Goal: Task Accomplishment & Management: Manage account settings

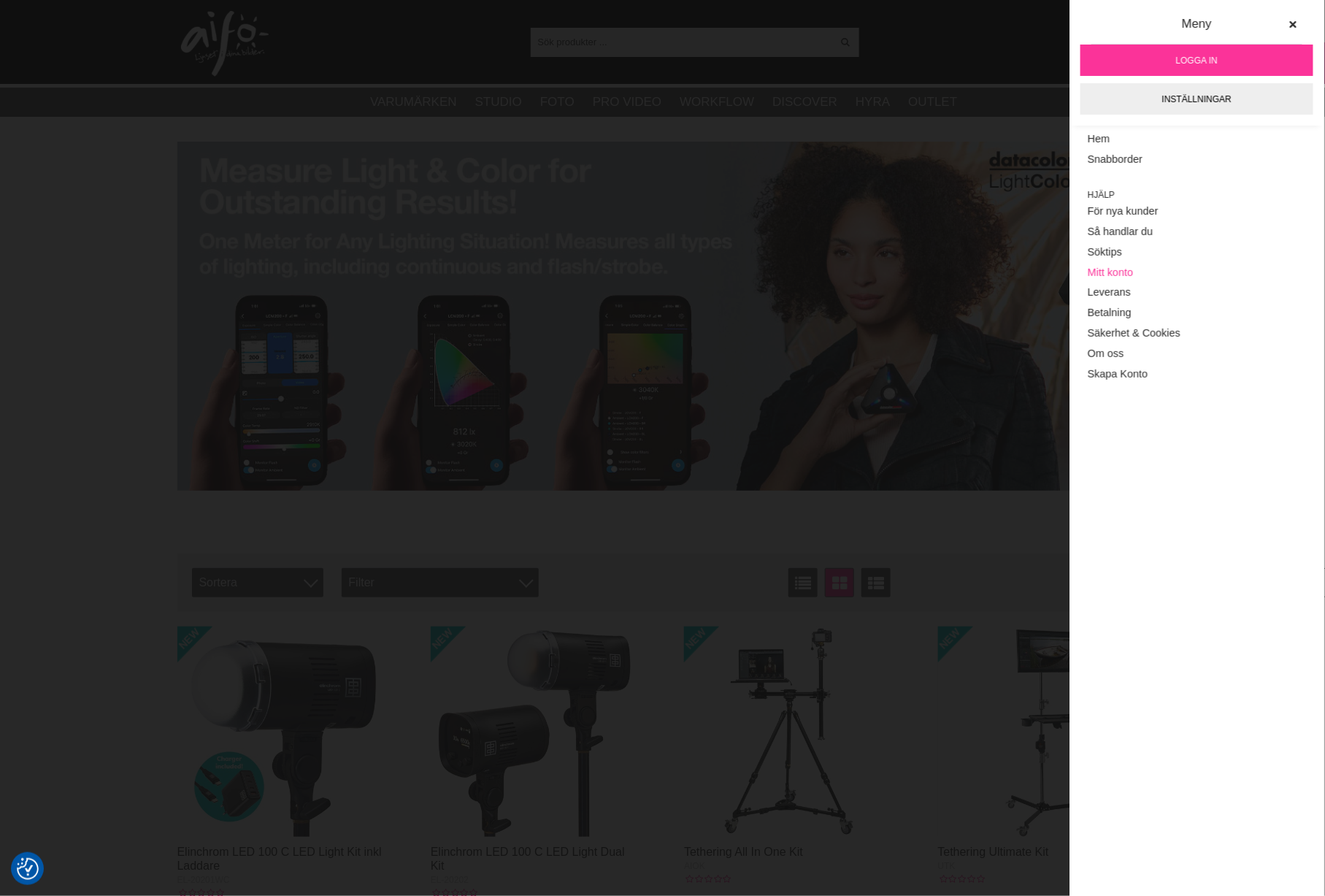
click at [1107, 274] on link "Mitt konto" at bounding box center [1197, 272] width 218 height 20
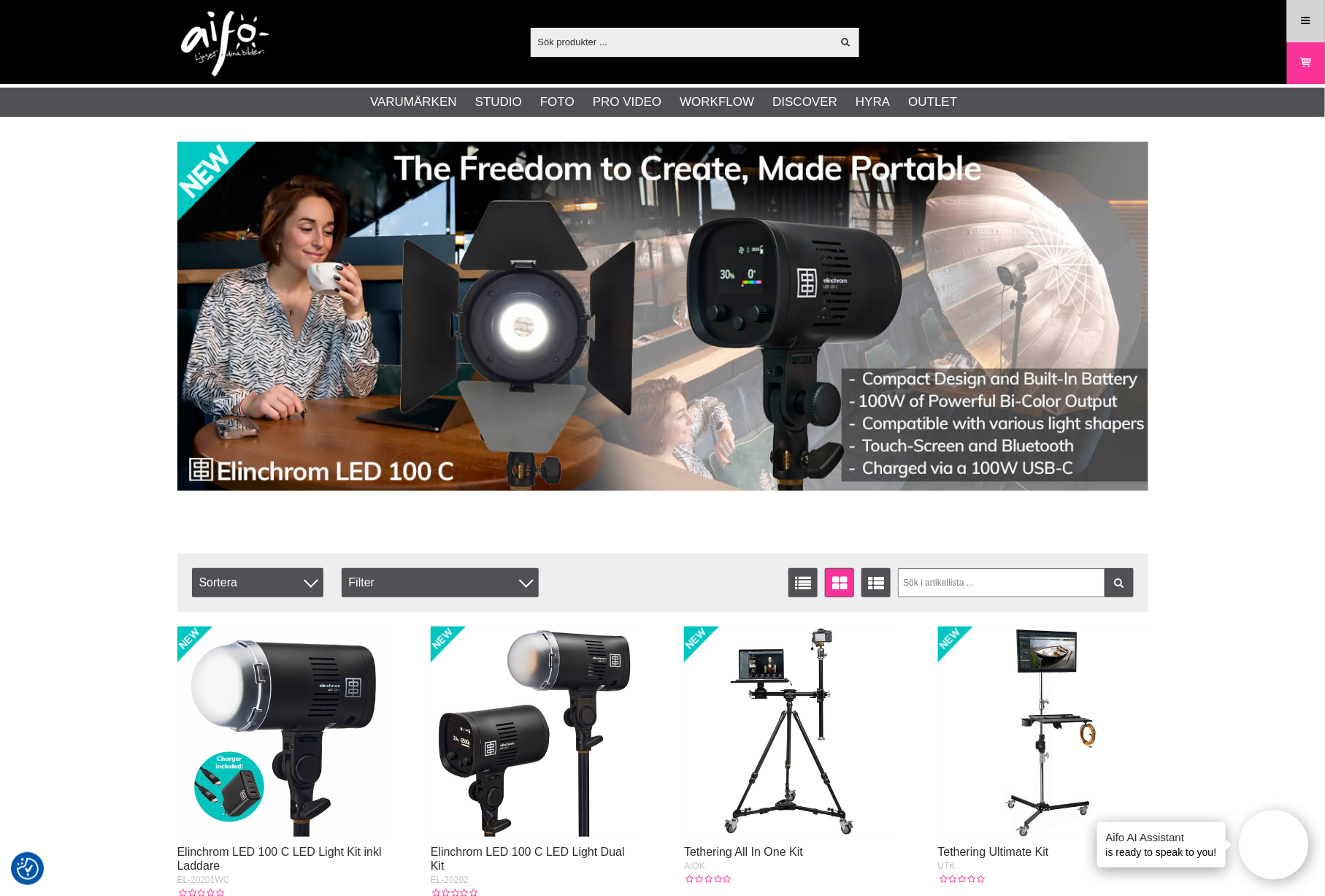
click at [1316, 19] on link "Meny" at bounding box center [1307, 20] width 37 height 34
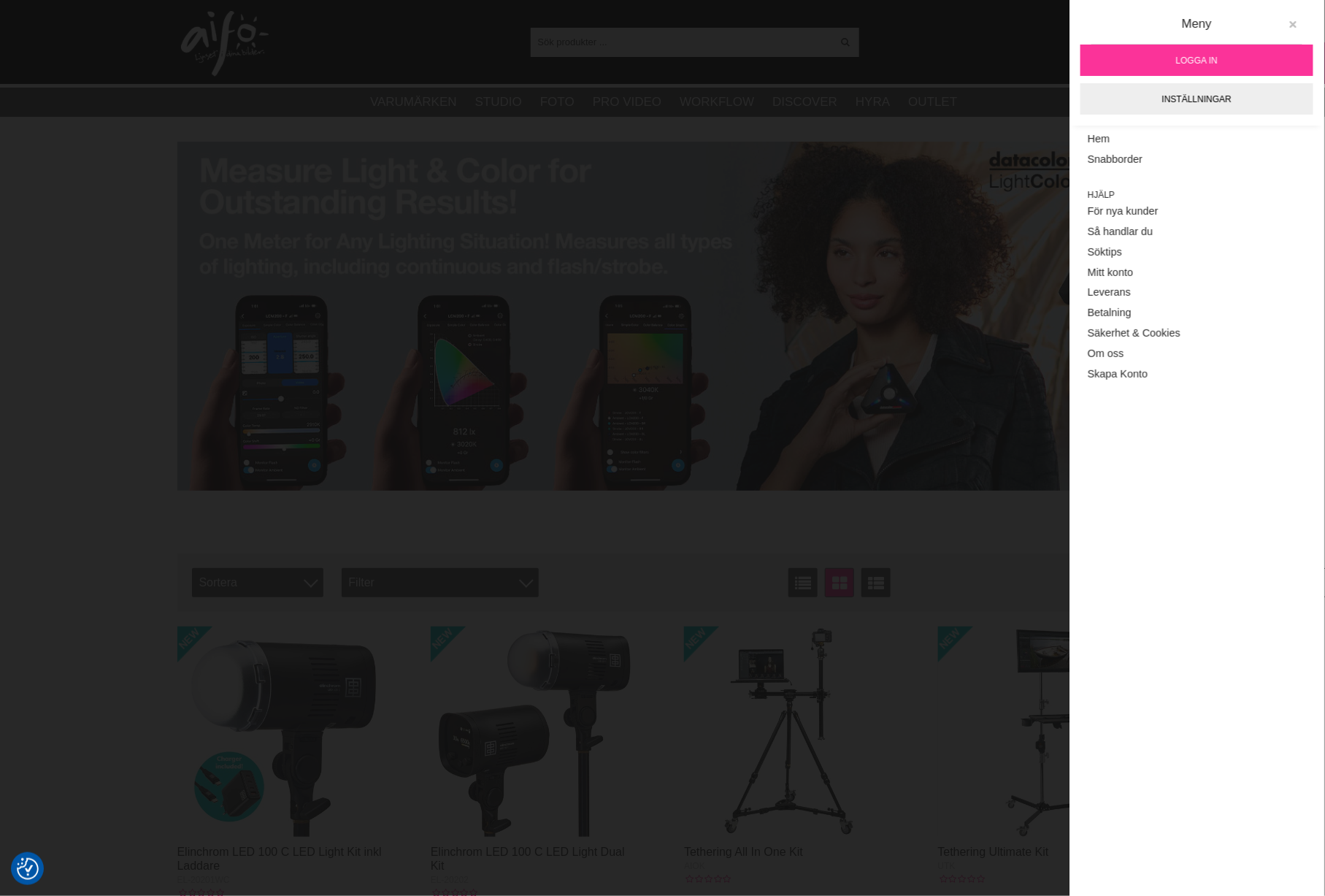
click at [1298, 25] on icon at bounding box center [1293, 25] width 11 height 11
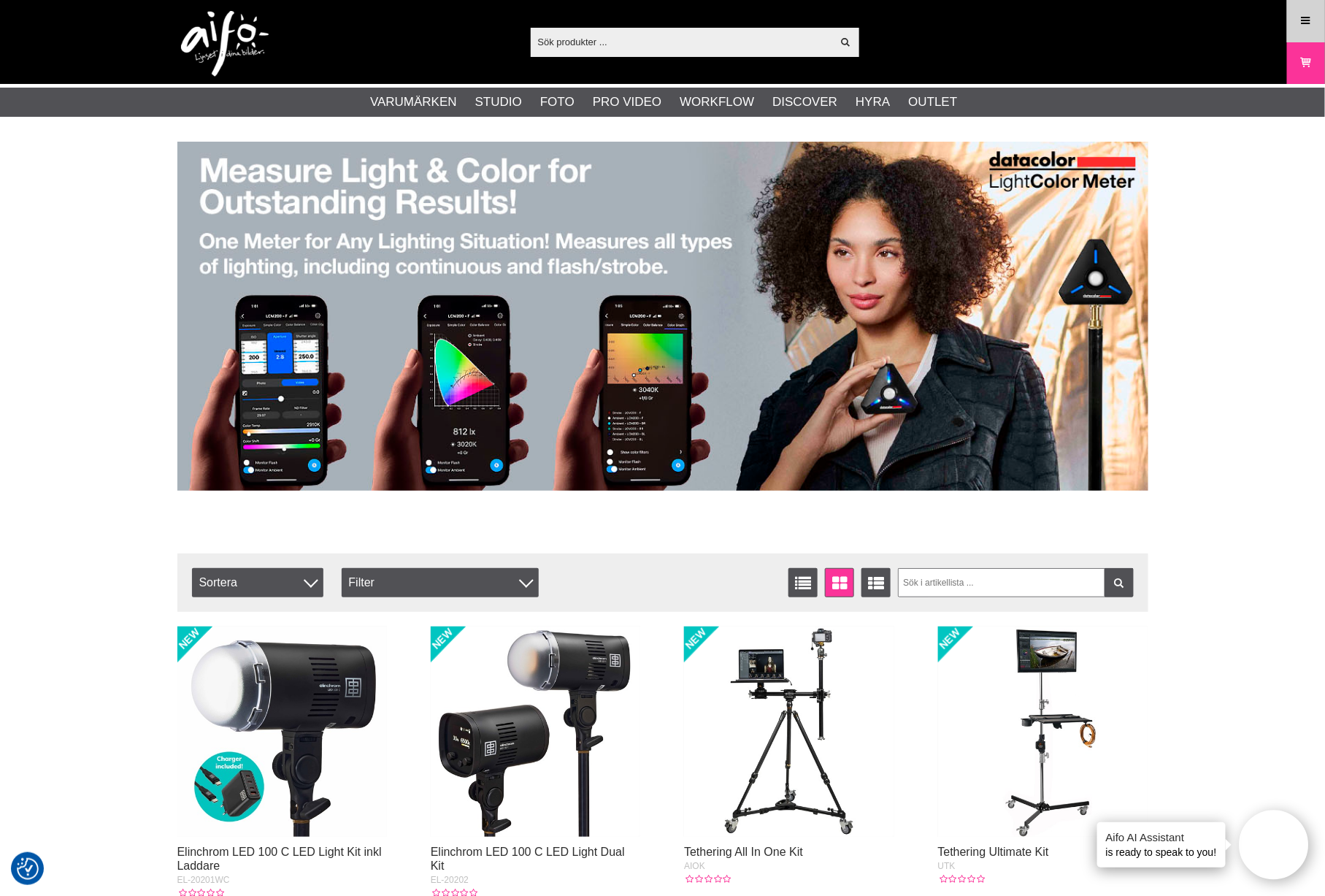
click at [1288, 32] on link "Meny" at bounding box center [1307, 20] width 37 height 34
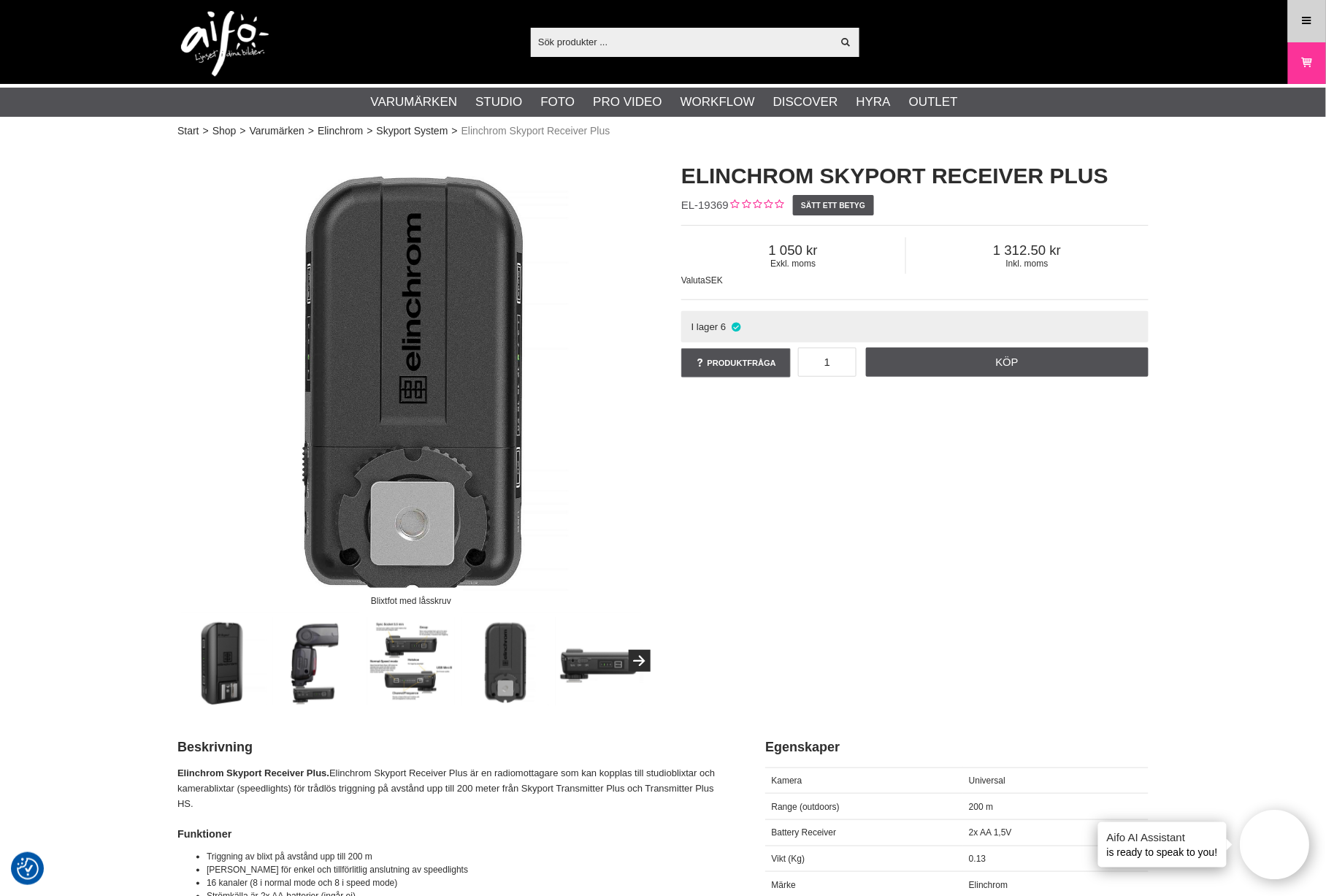
click at [1304, 28] on icon at bounding box center [1307, 21] width 13 height 16
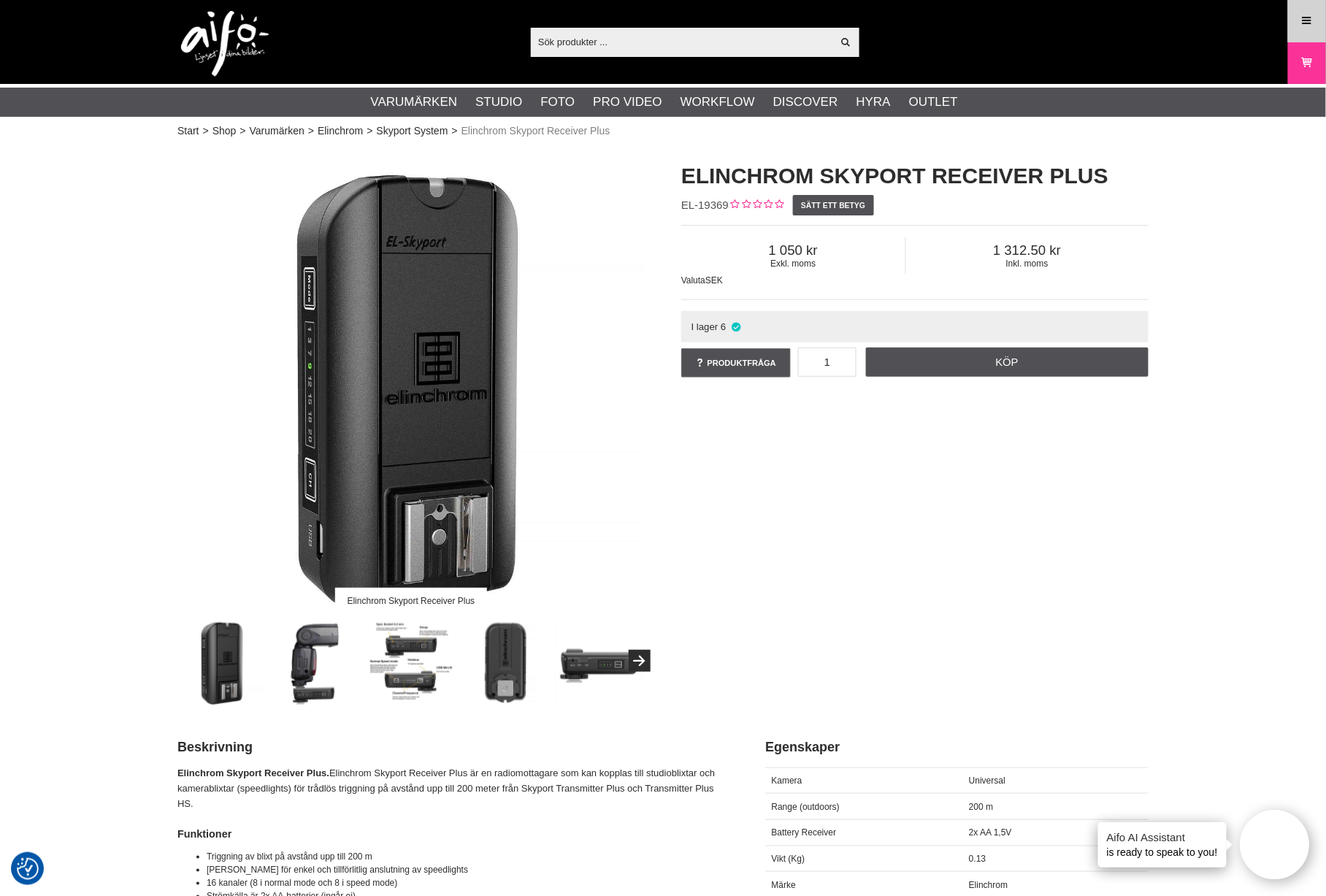
click at [1312, 18] on icon at bounding box center [1307, 21] width 13 height 16
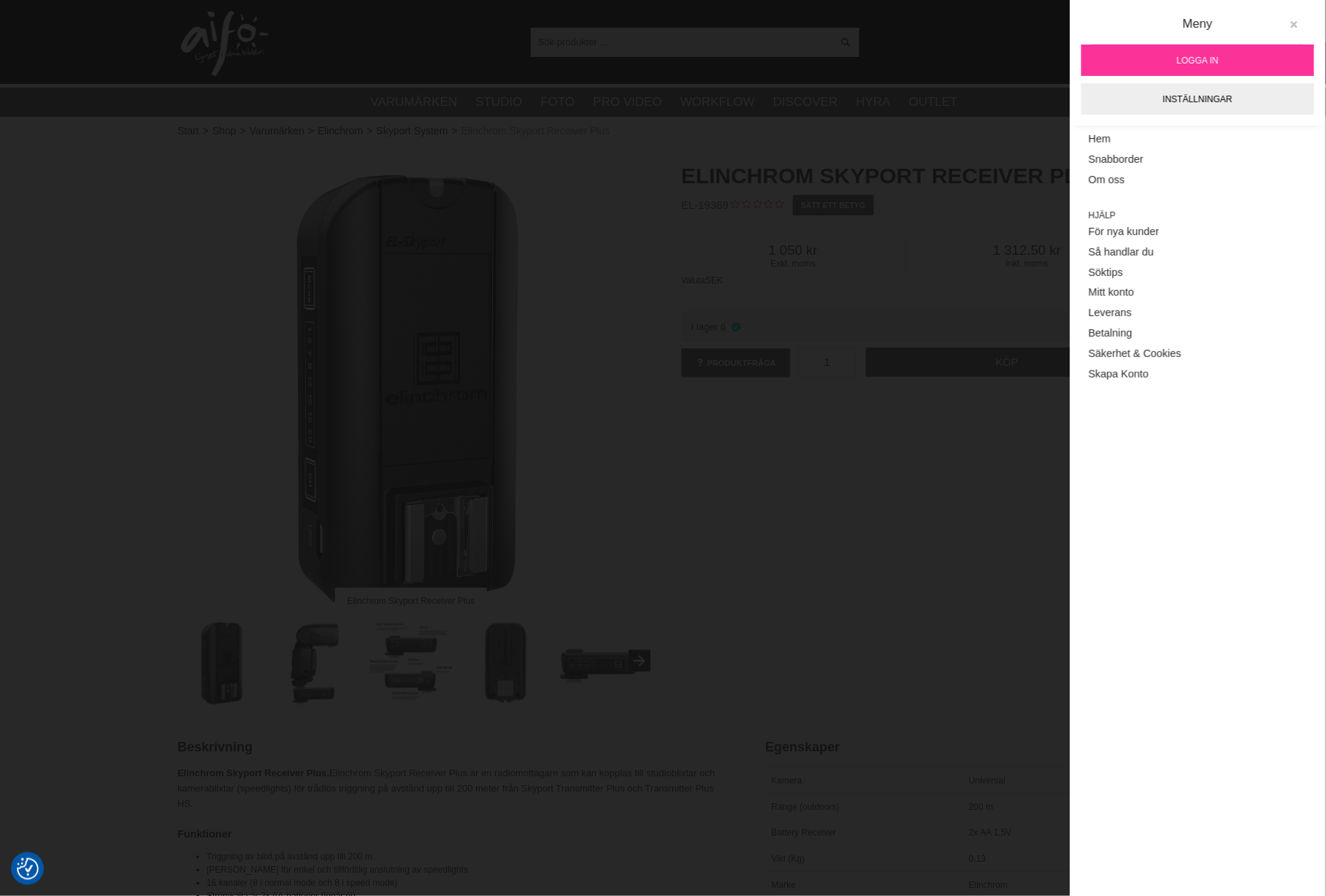
click at [1295, 24] on icon at bounding box center [1294, 25] width 11 height 11
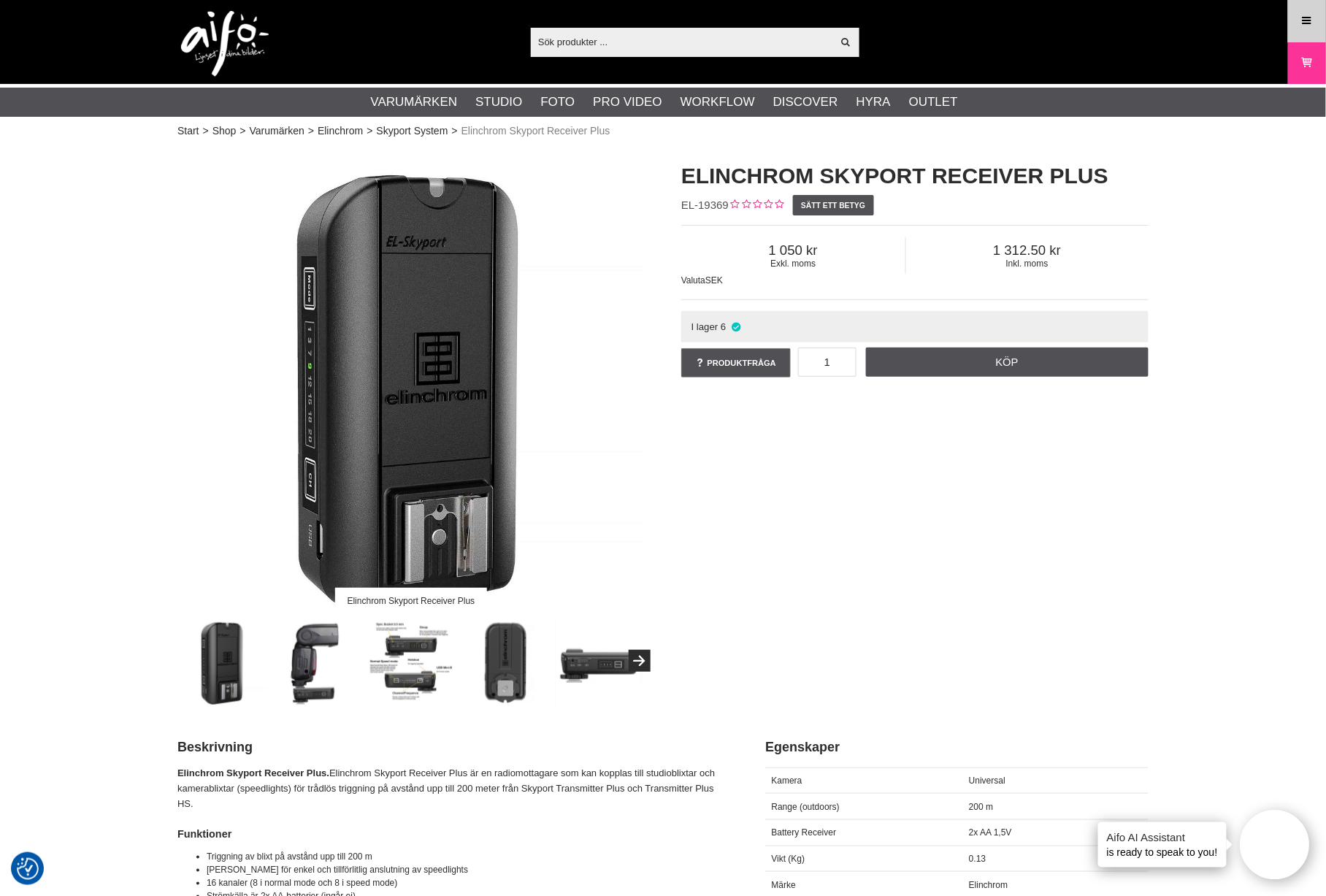
click at [1306, 18] on icon at bounding box center [1307, 21] width 13 height 16
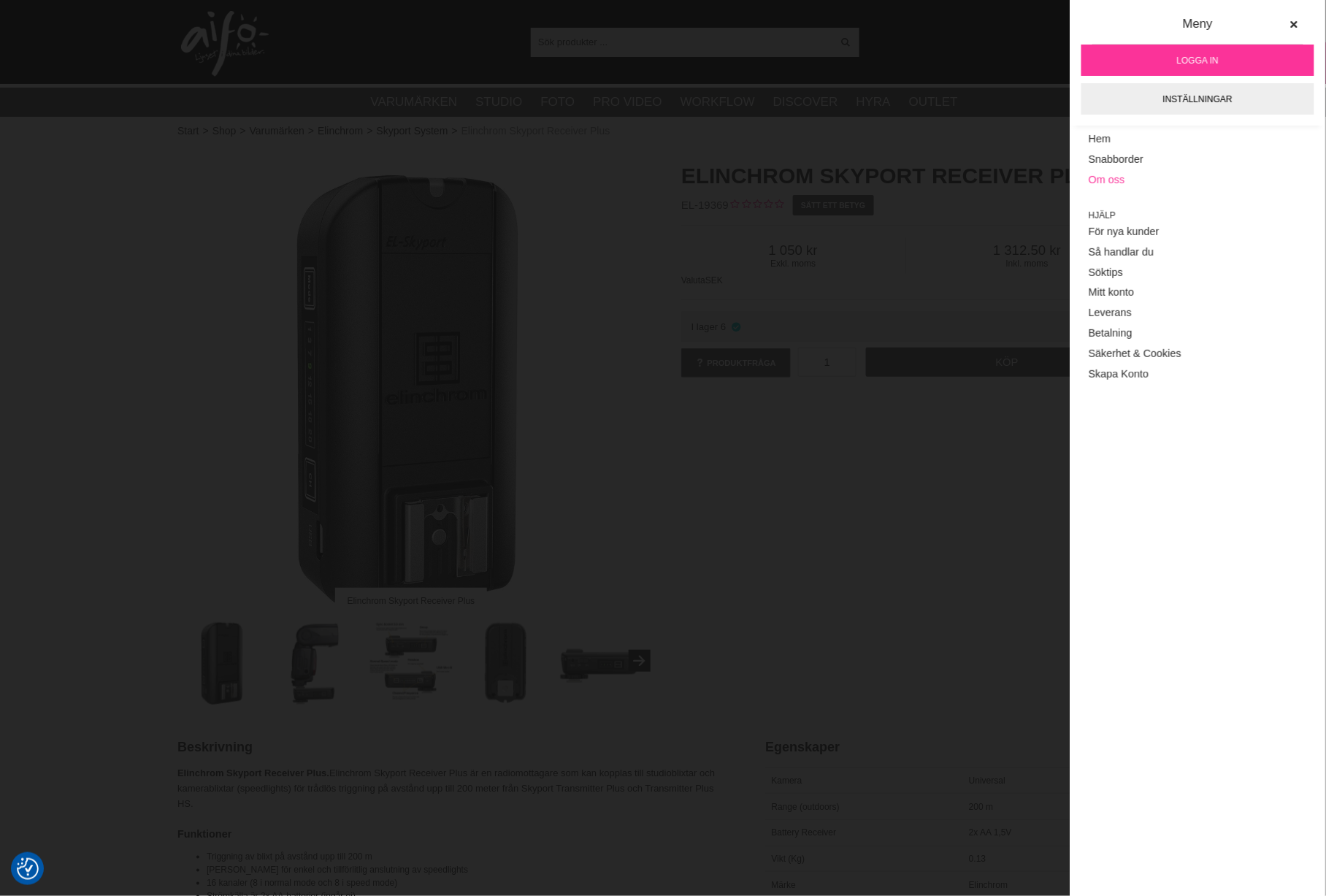
click at [1101, 175] on link "Om oss" at bounding box center [1198, 180] width 218 height 20
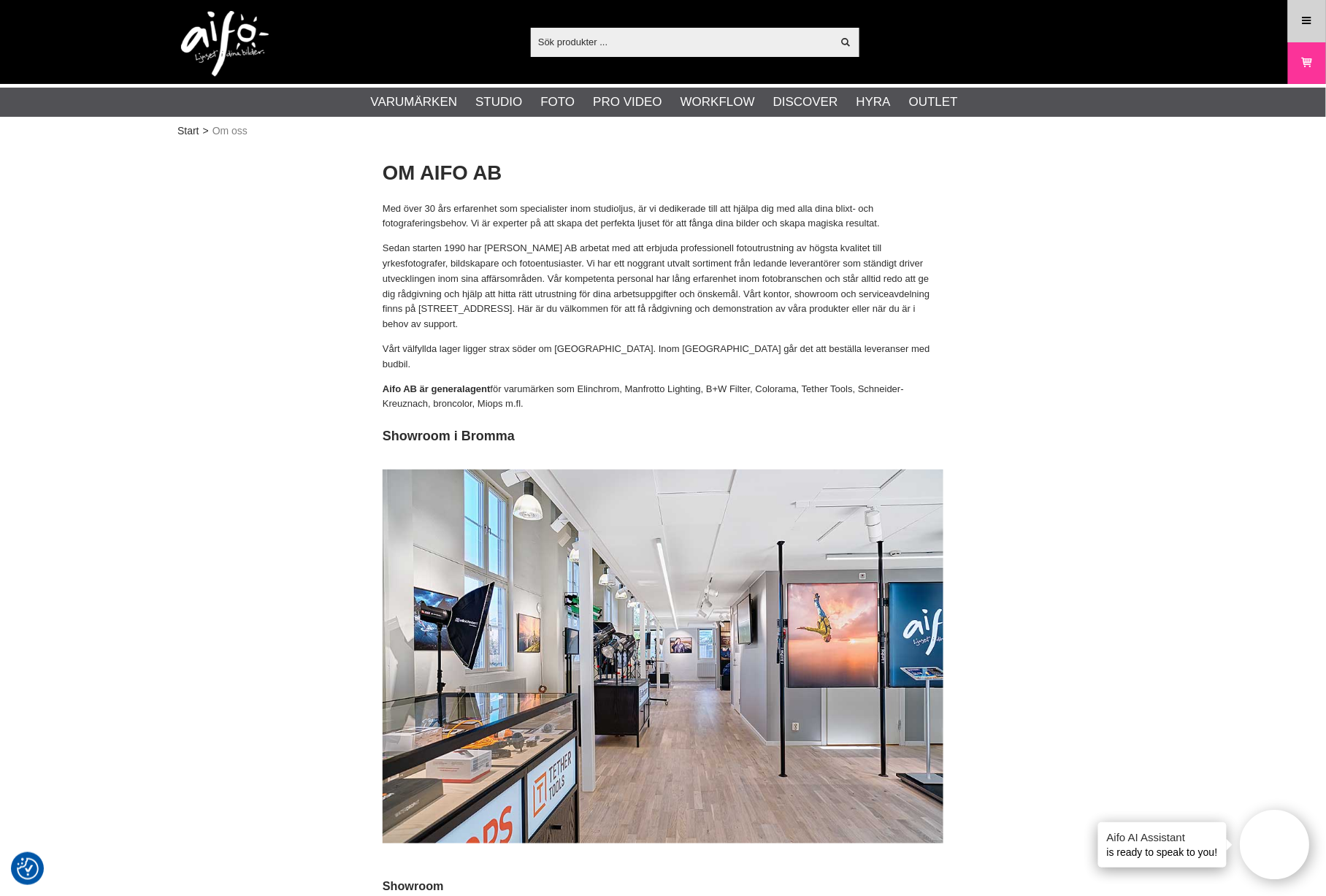
click at [1312, 13] on icon at bounding box center [1307, 21] width 13 height 16
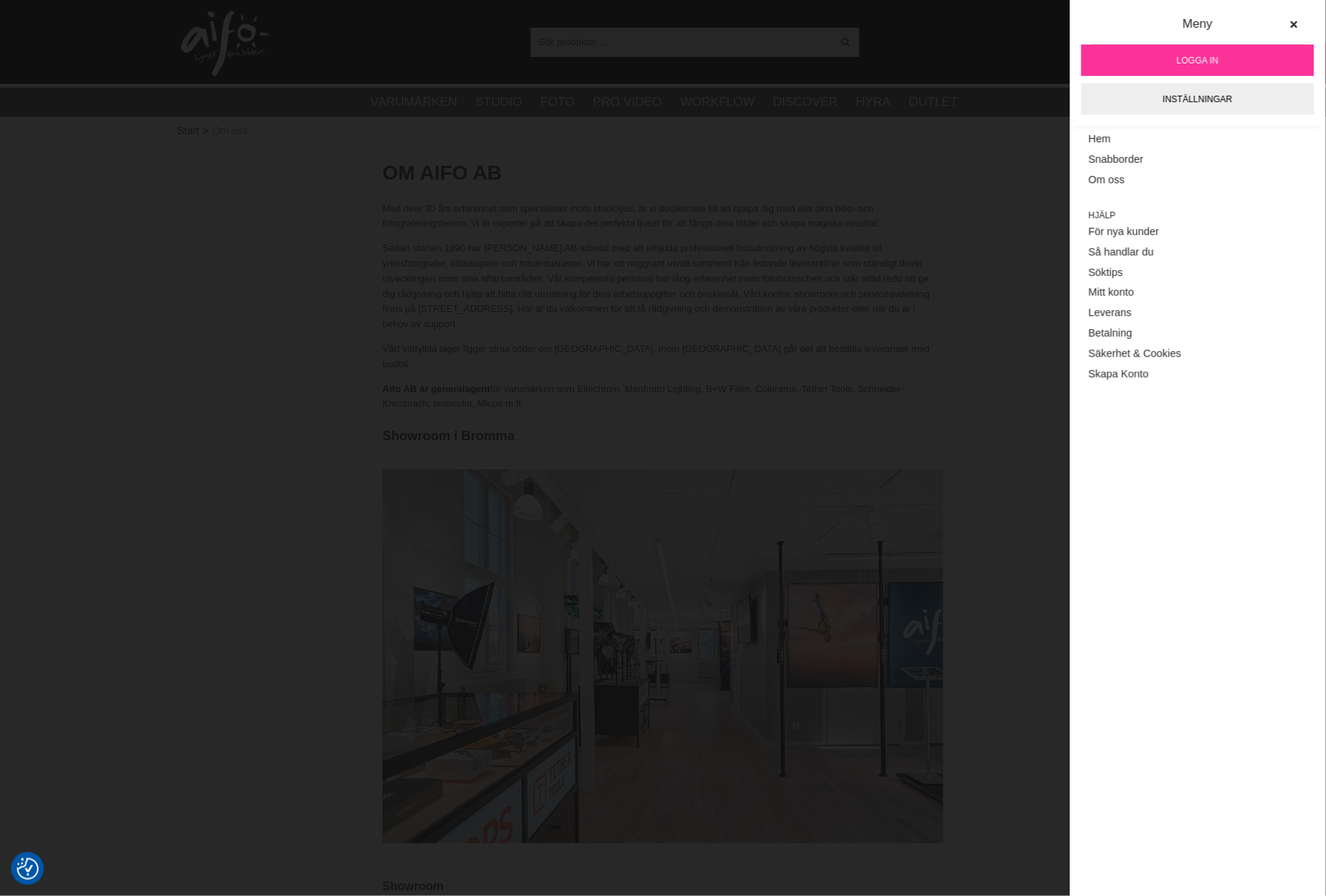
click at [1181, 56] on span "Logga in" at bounding box center [1197, 60] width 41 height 13
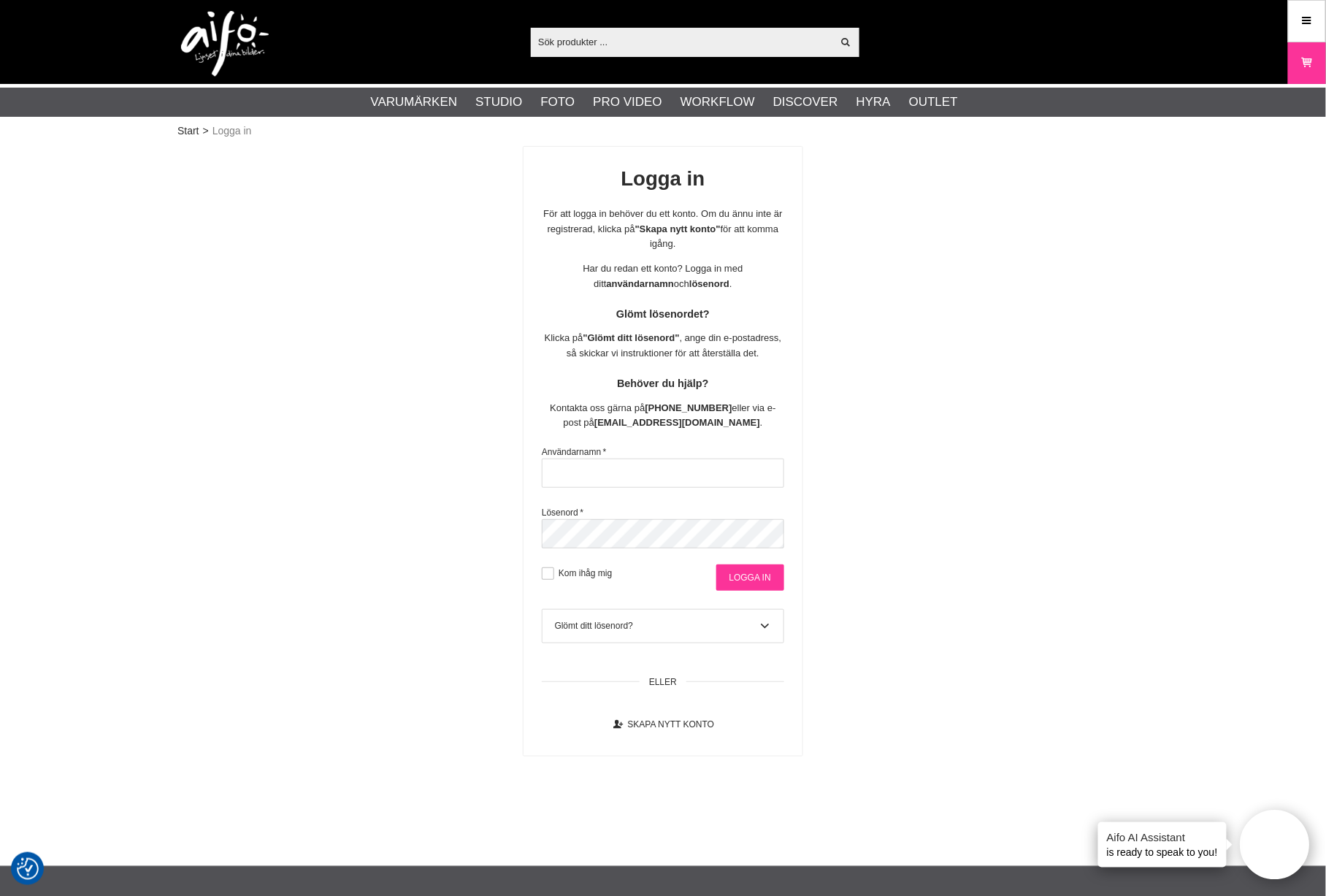
type input "18725dsg"
click at [748, 581] on input "Logga in" at bounding box center [750, 578] width 68 height 26
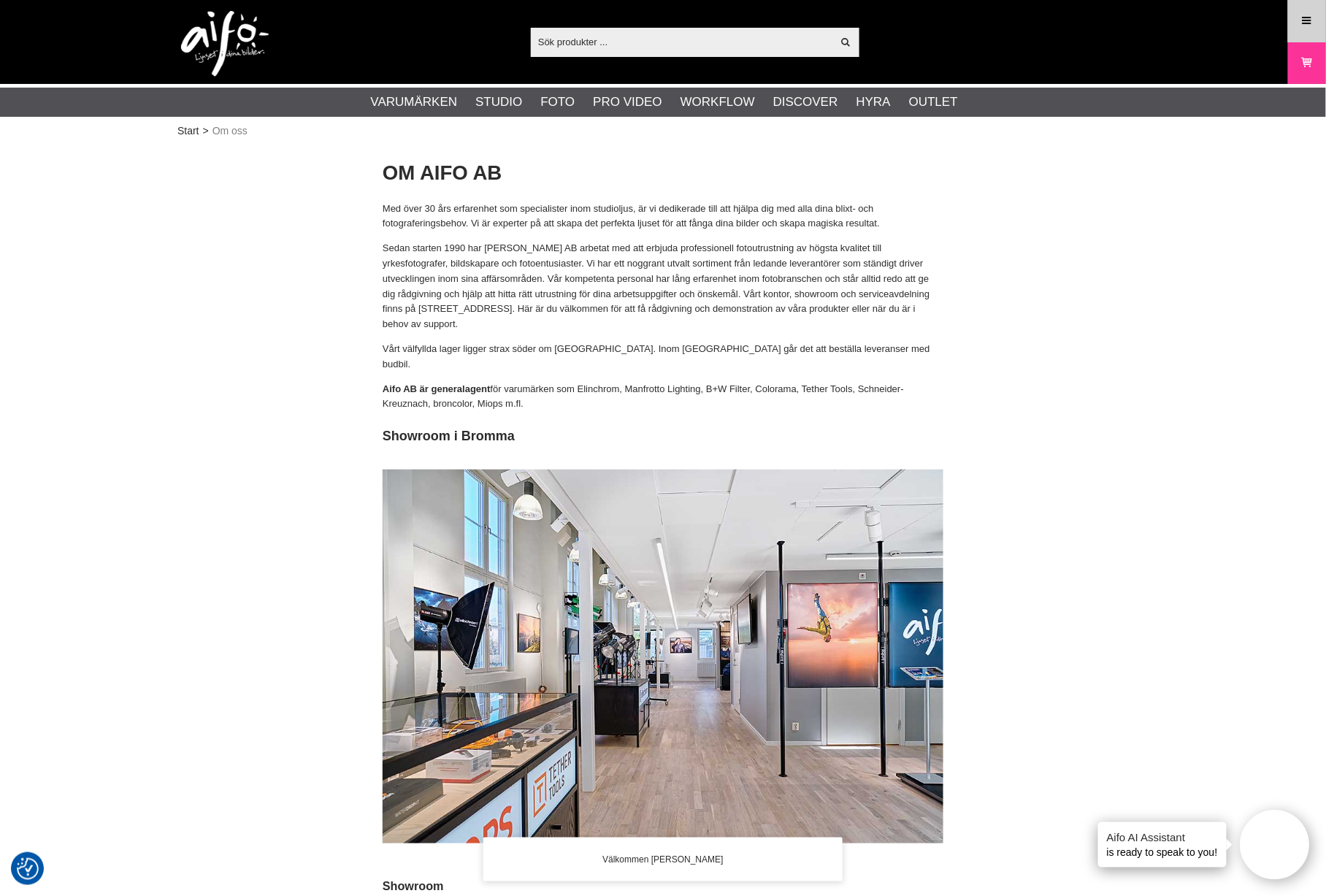
click at [1305, 25] on icon at bounding box center [1307, 21] width 13 height 16
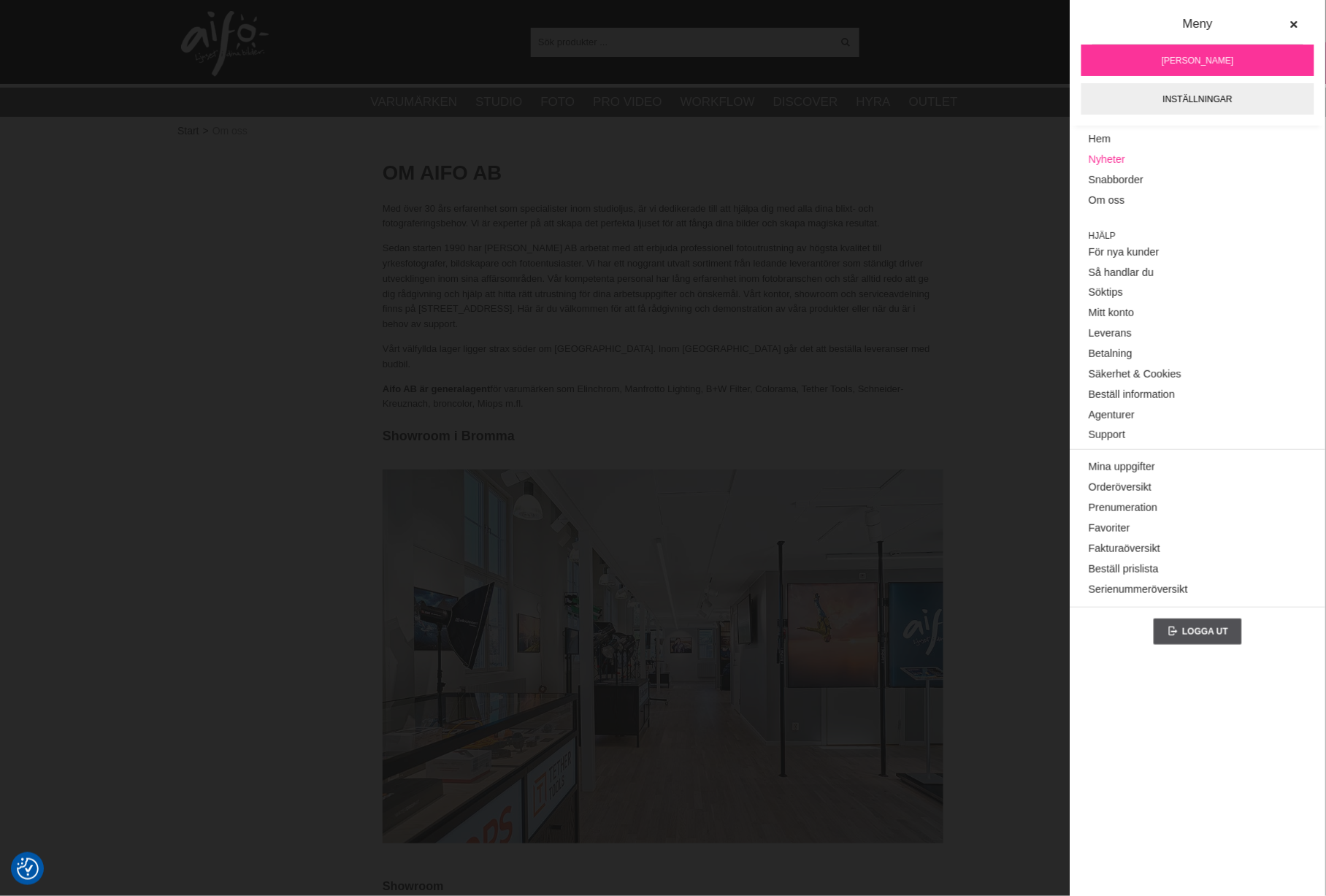
click at [1106, 158] on link "Nyheter" at bounding box center [1198, 160] width 218 height 20
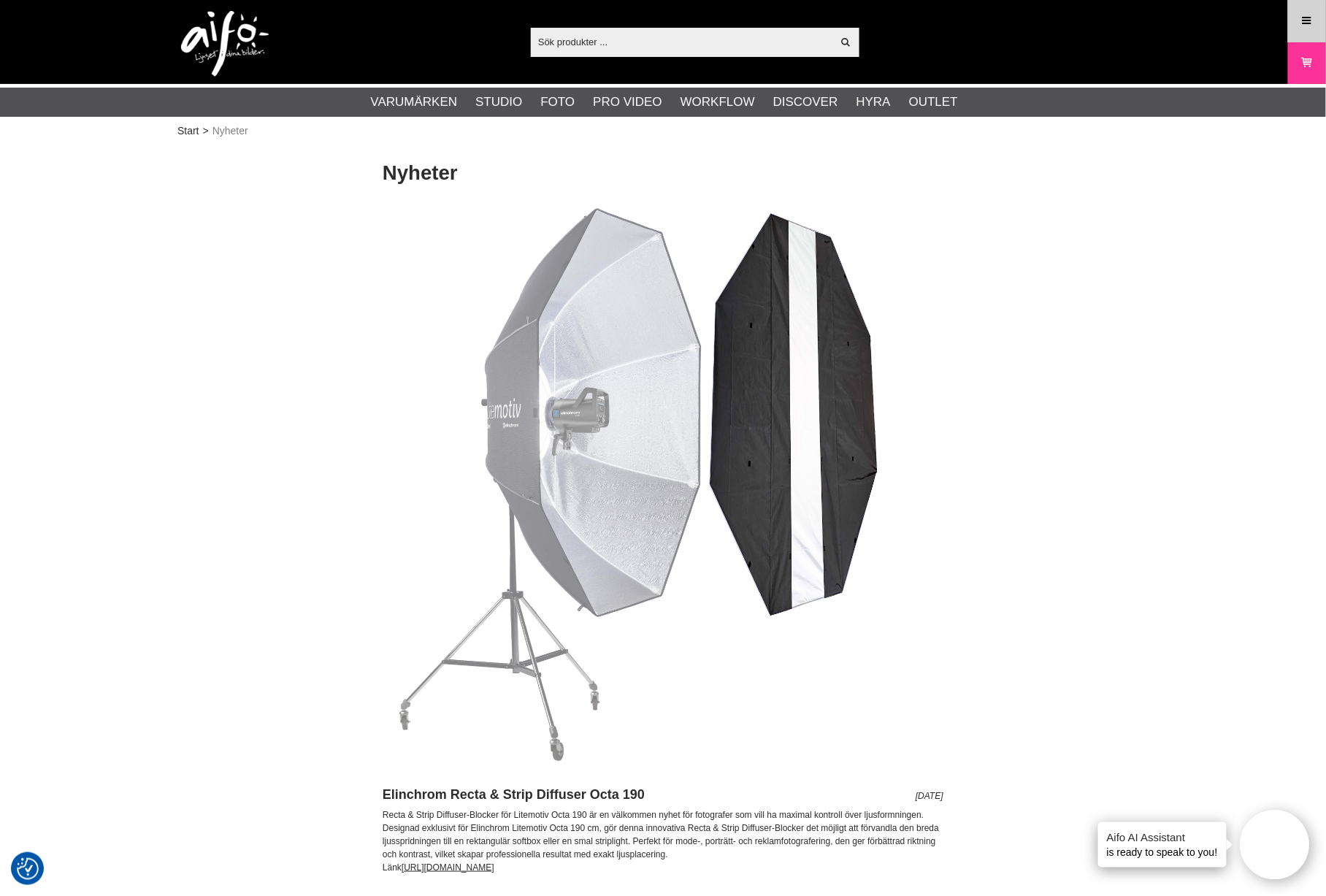
click at [1306, 23] on icon at bounding box center [1307, 21] width 13 height 16
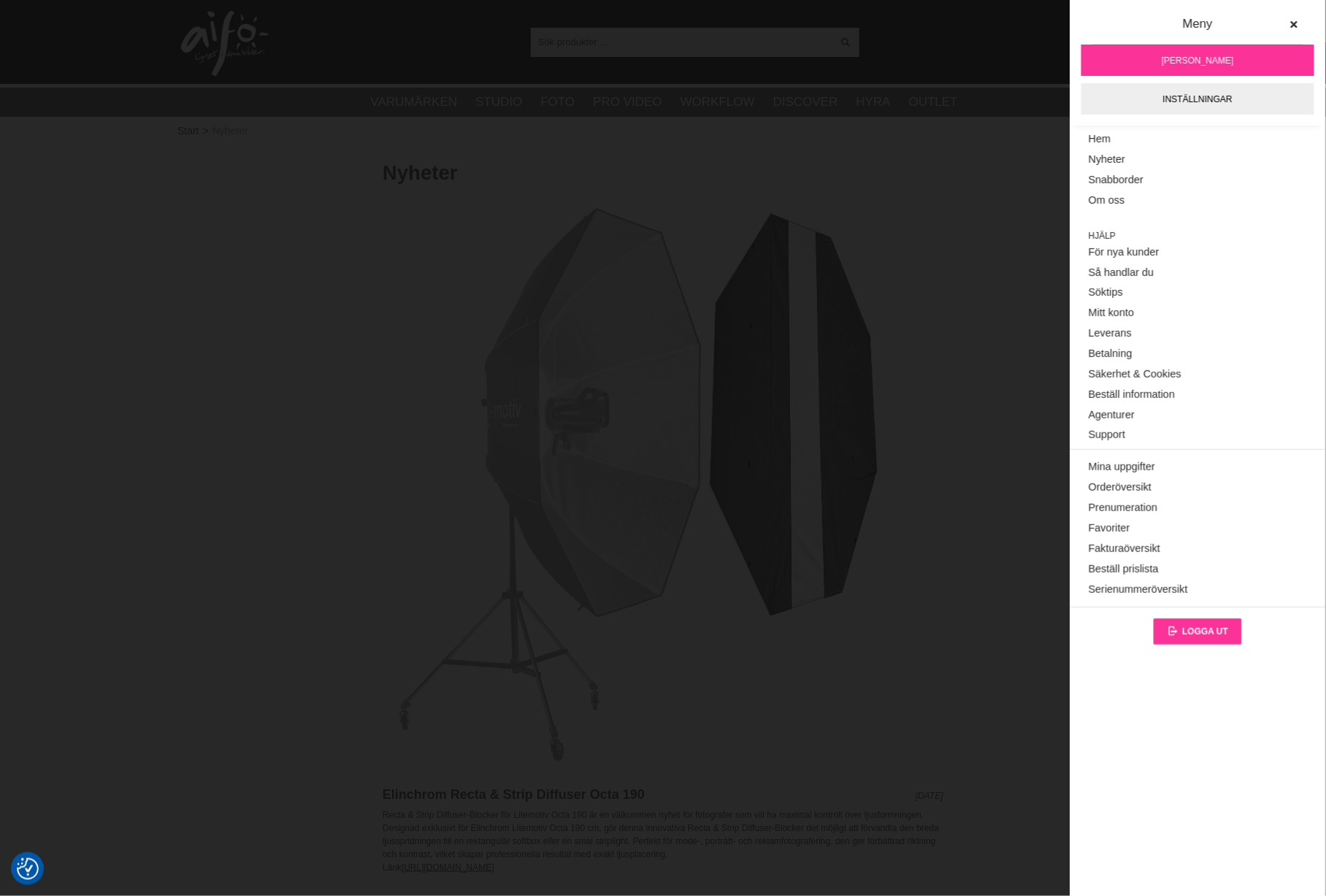
click at [1192, 635] on span "Logga ut" at bounding box center [1205, 631] width 46 height 11
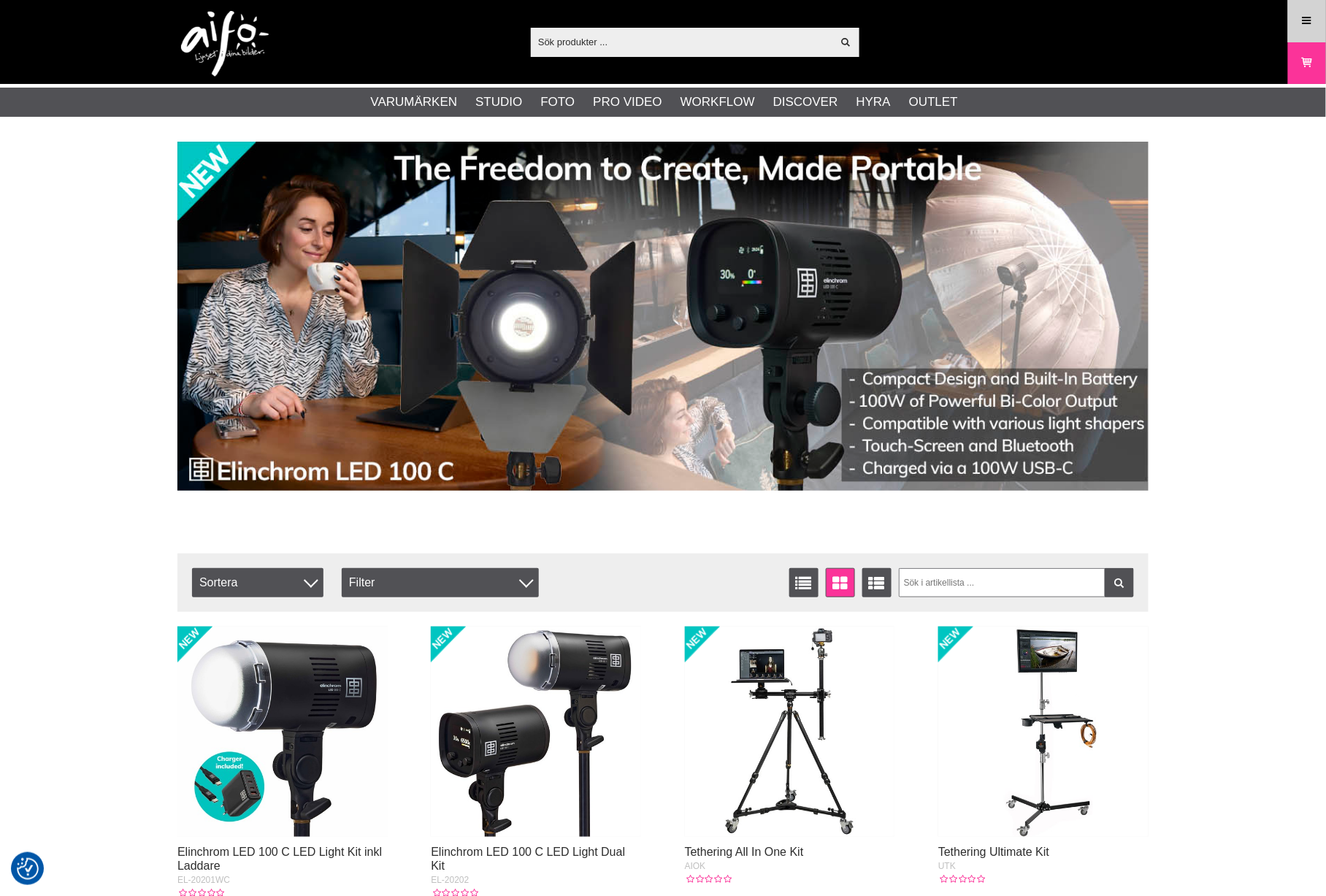
click at [1301, 19] on icon at bounding box center [1307, 21] width 13 height 16
click at [1302, 24] on icon at bounding box center [1307, 21] width 13 height 16
click at [1304, 24] on icon at bounding box center [1307, 21] width 13 height 16
click at [1290, 28] on link "Meny" at bounding box center [1308, 20] width 37 height 34
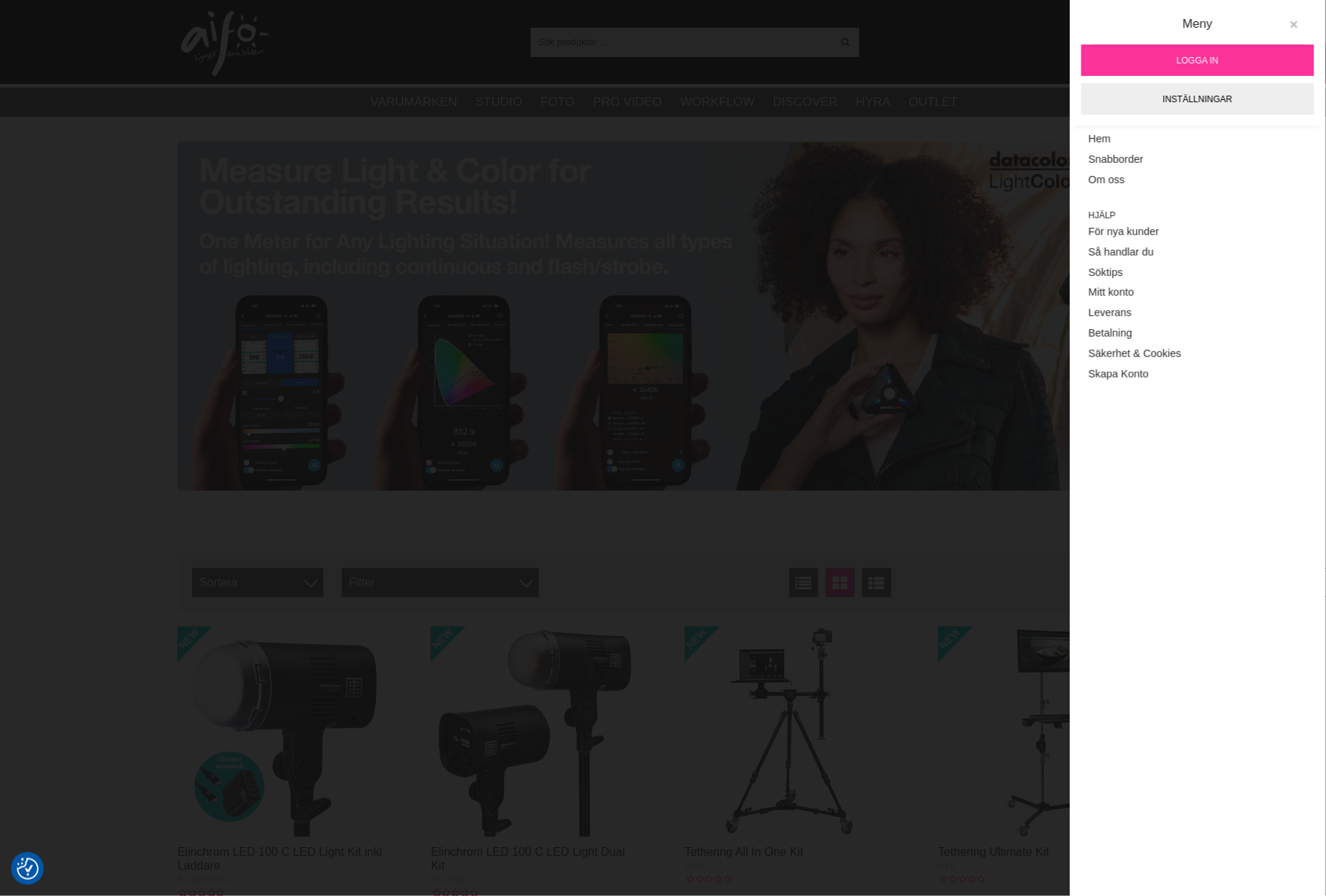
click at [1294, 26] on icon at bounding box center [1294, 25] width 11 height 11
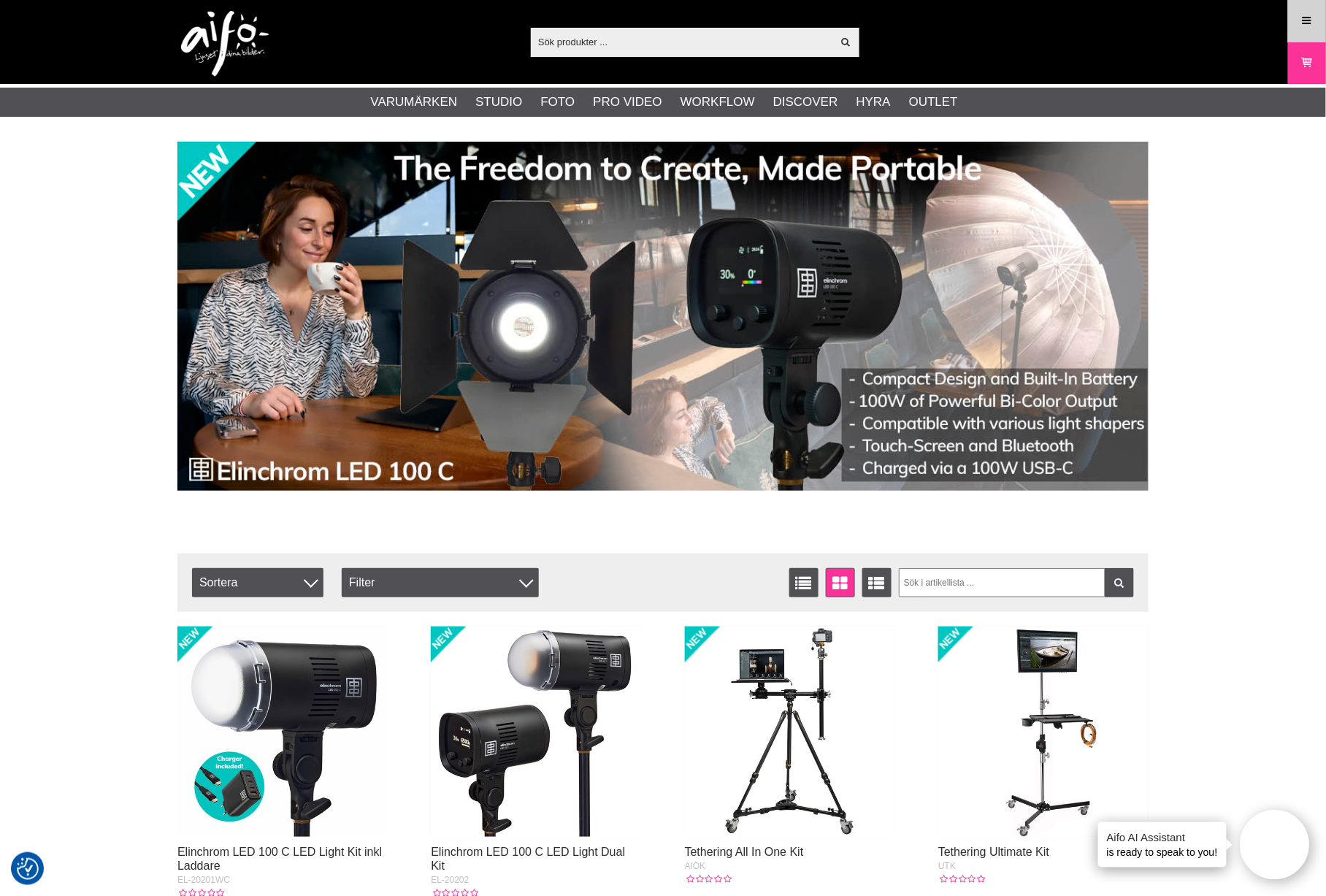
click at [1306, 23] on icon at bounding box center [1307, 21] width 13 height 16
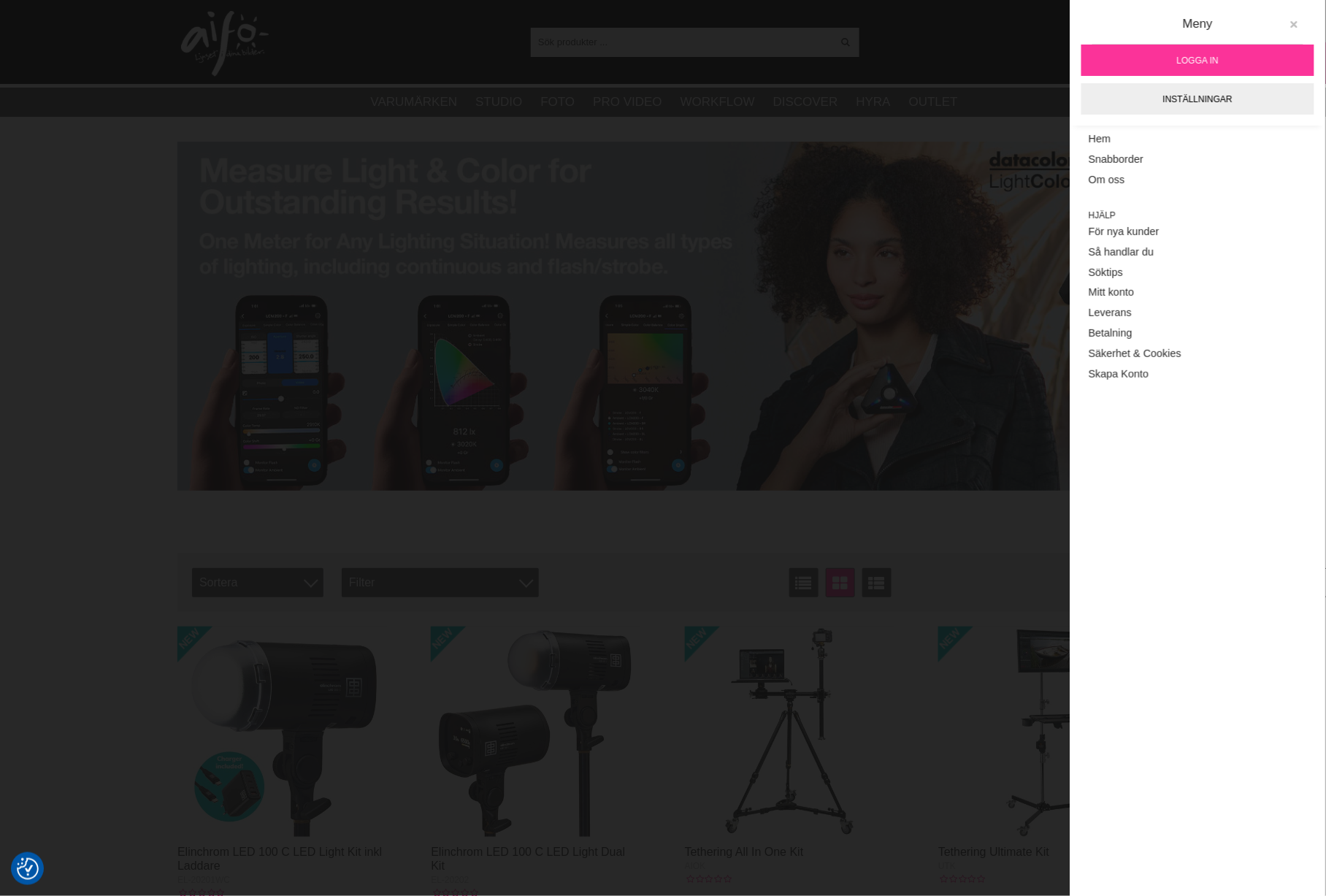
click at [1294, 22] on icon at bounding box center [1294, 25] width 11 height 11
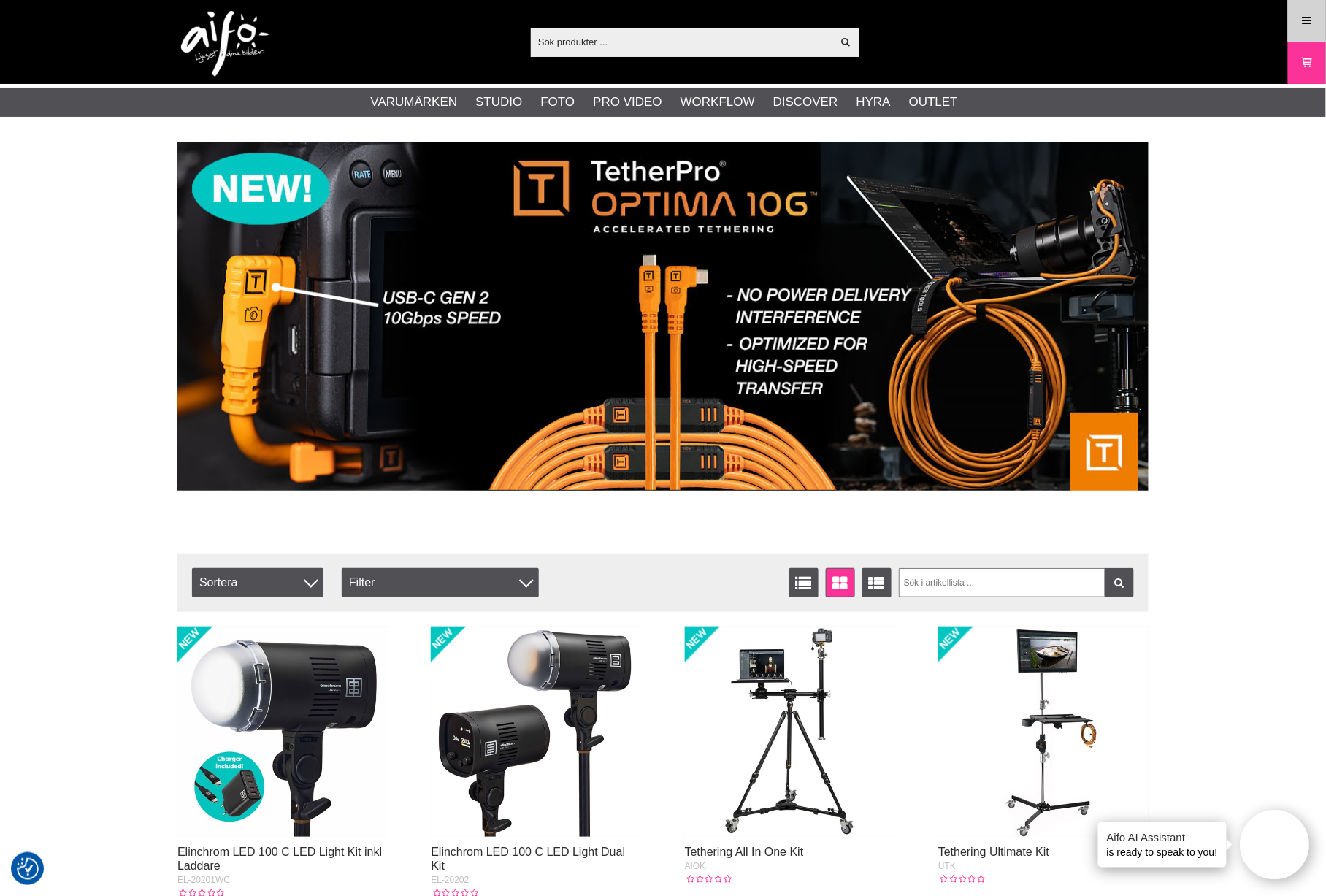
click at [1303, 17] on icon at bounding box center [1307, 21] width 13 height 16
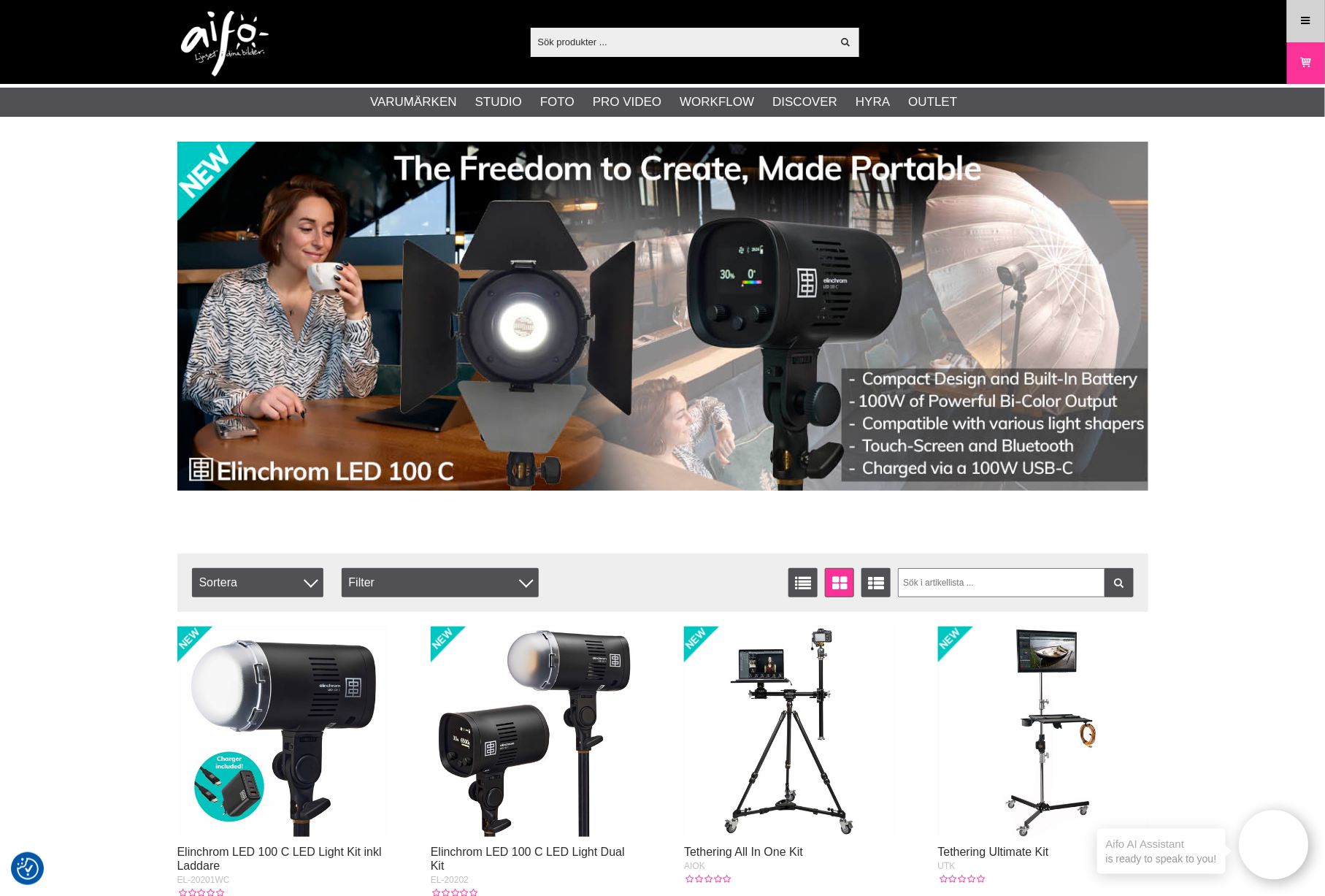
click at [1303, 26] on icon at bounding box center [1306, 21] width 13 height 16
click at [1309, 13] on icon at bounding box center [1307, 21] width 13 height 16
click at [1305, 25] on icon at bounding box center [1307, 21] width 13 height 16
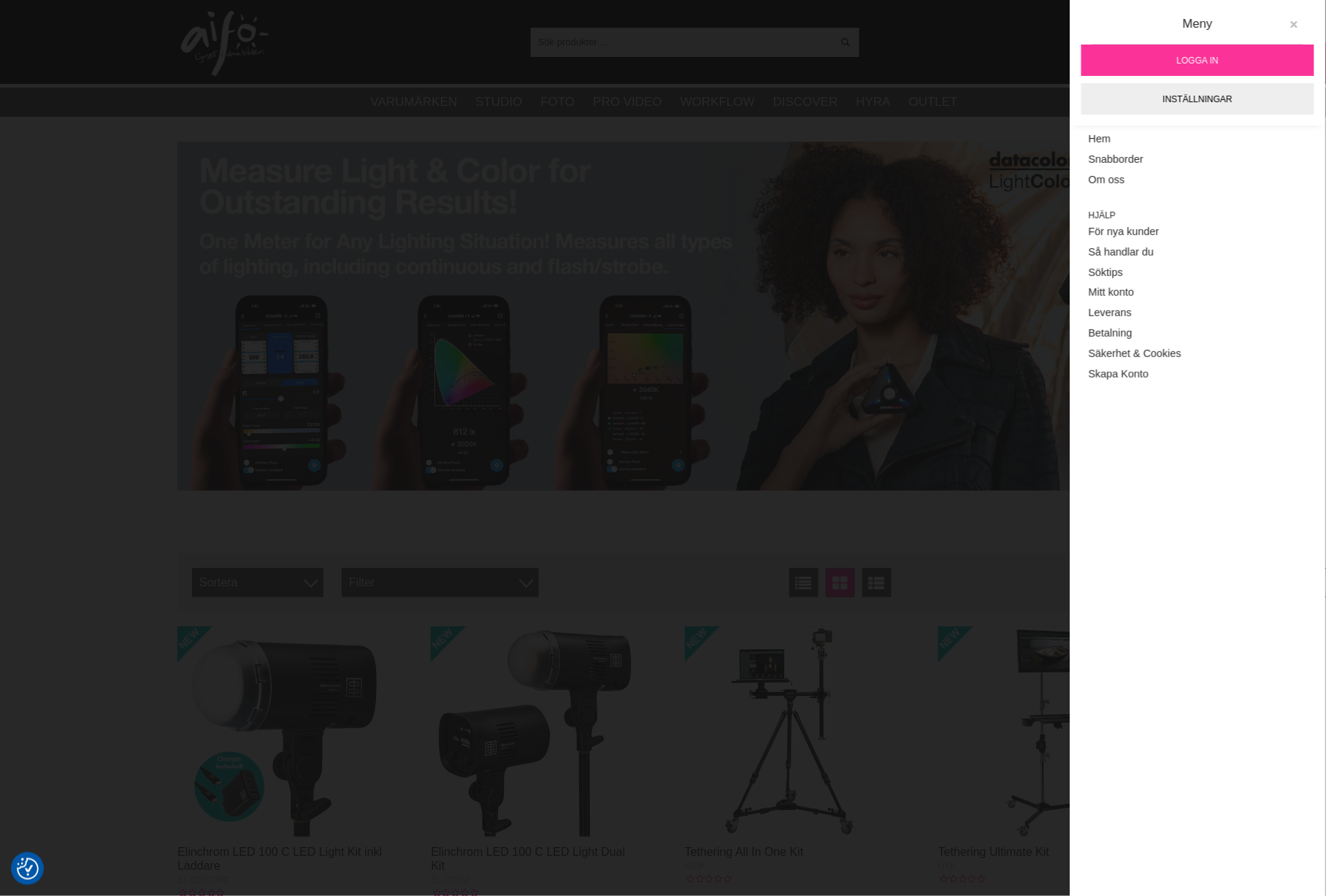
click at [1294, 26] on icon at bounding box center [1294, 25] width 11 height 11
